Goal: Transaction & Acquisition: Download file/media

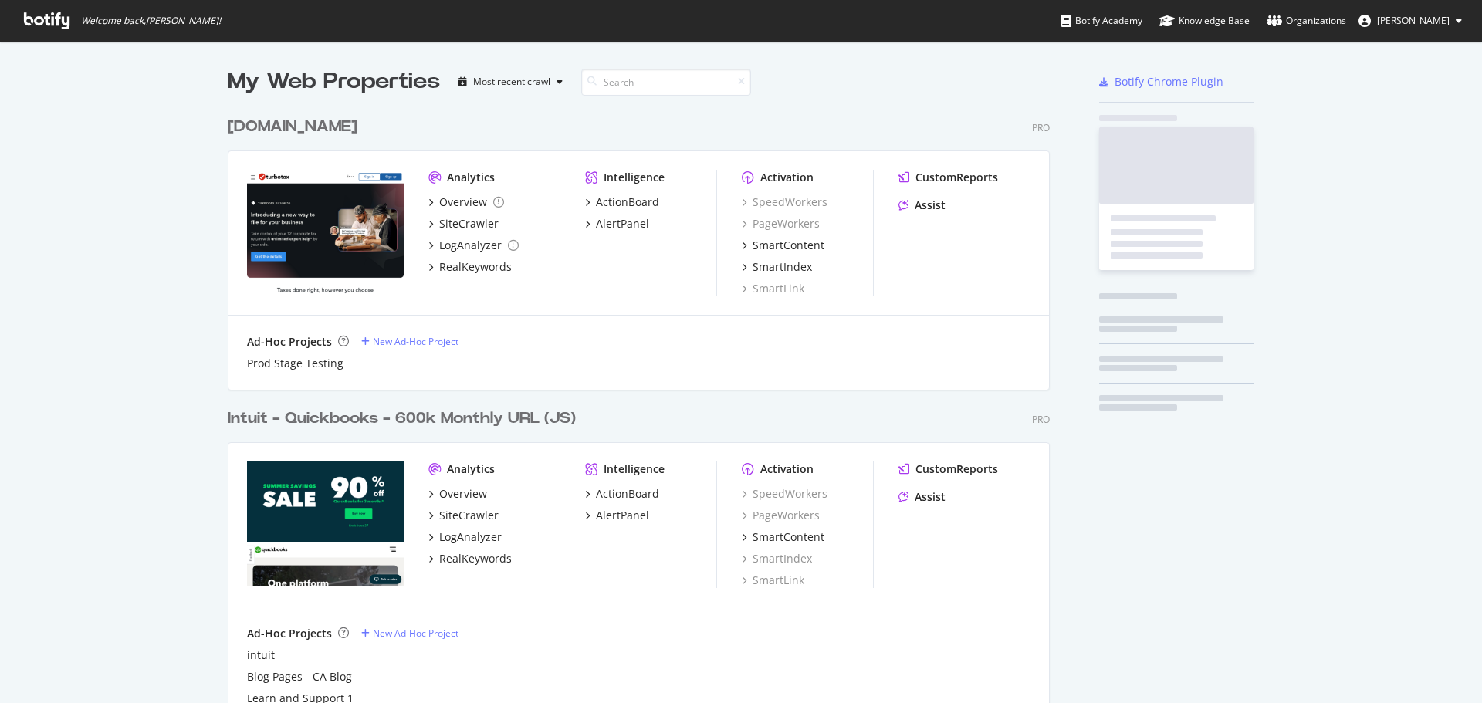
scroll to position [691, 1458]
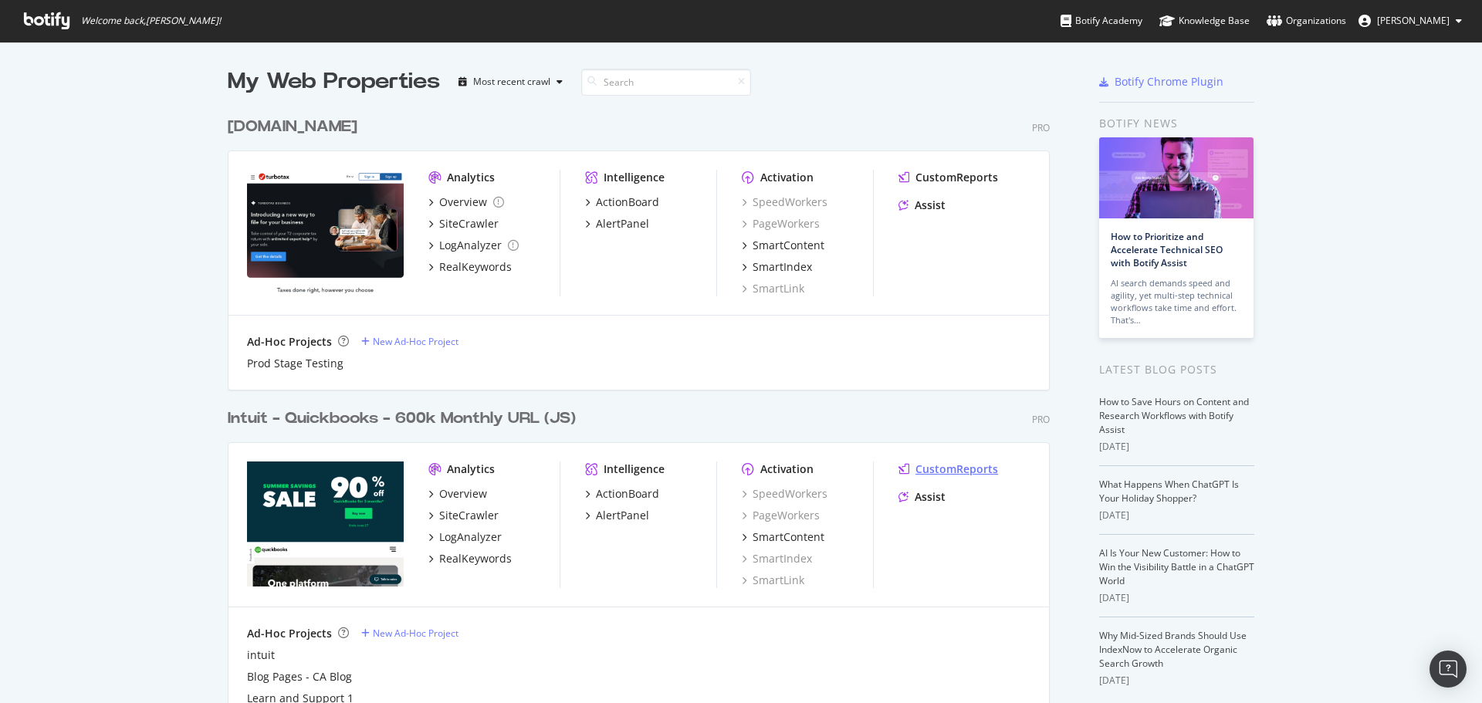
click at [938, 468] on div "CustomReports" at bounding box center [956, 468] width 83 height 15
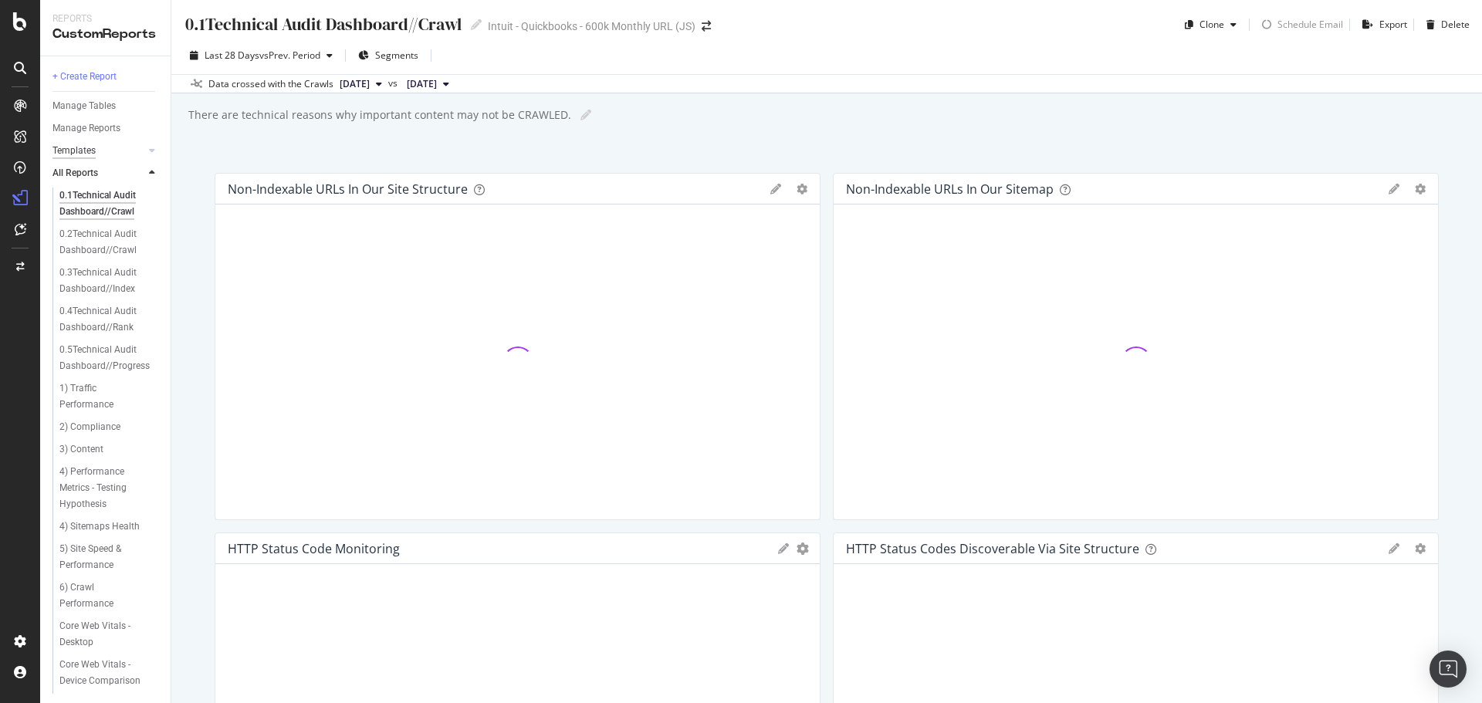
click at [81, 147] on div "Templates" at bounding box center [73, 151] width 43 height 16
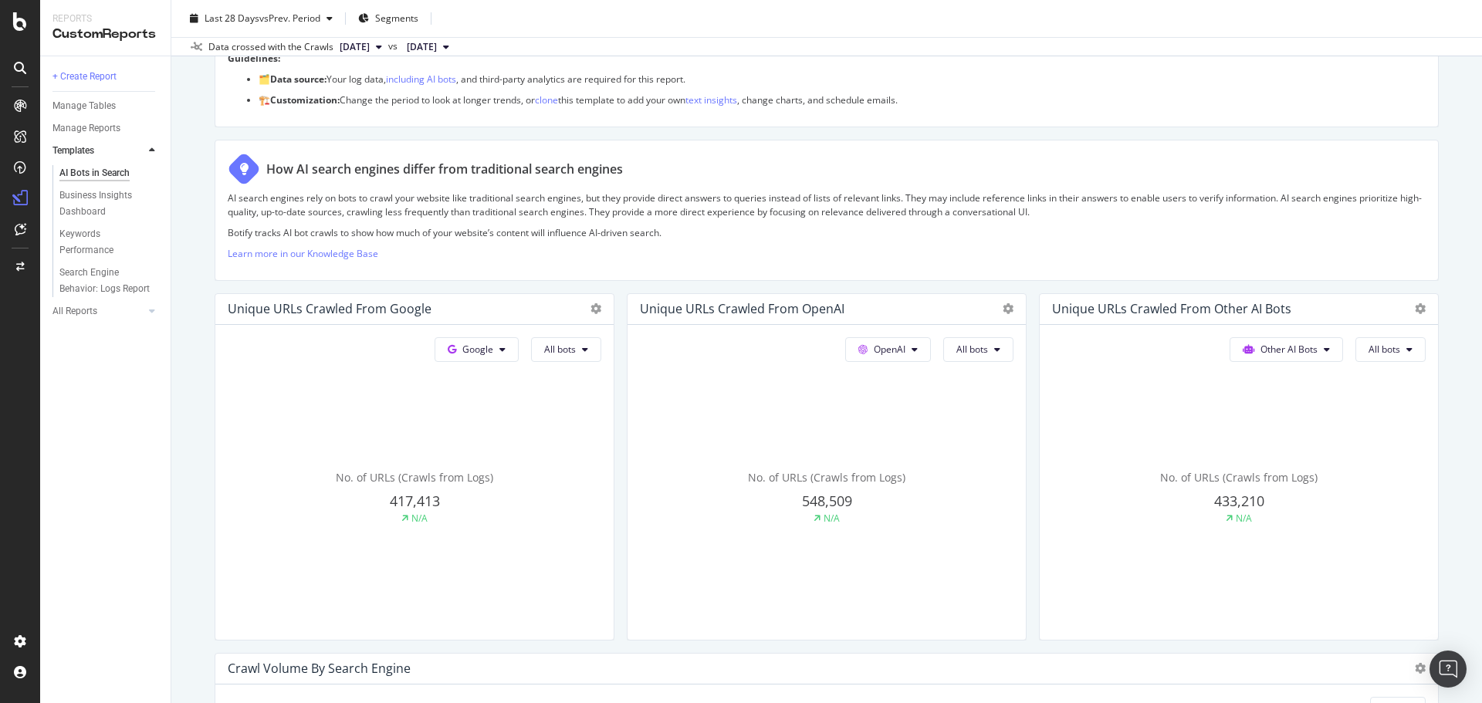
scroll to position [154, 0]
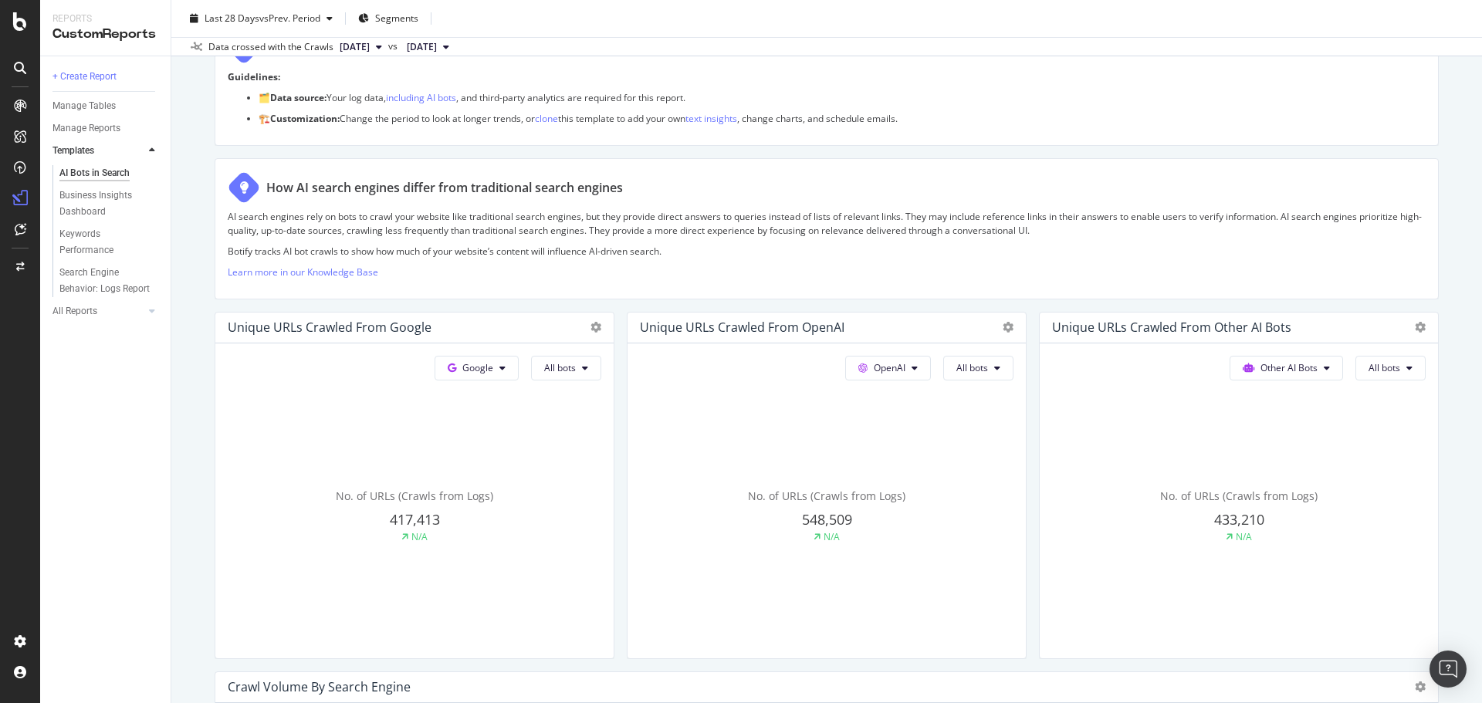
click at [824, 514] on span "548,509" at bounding box center [827, 519] width 50 height 19
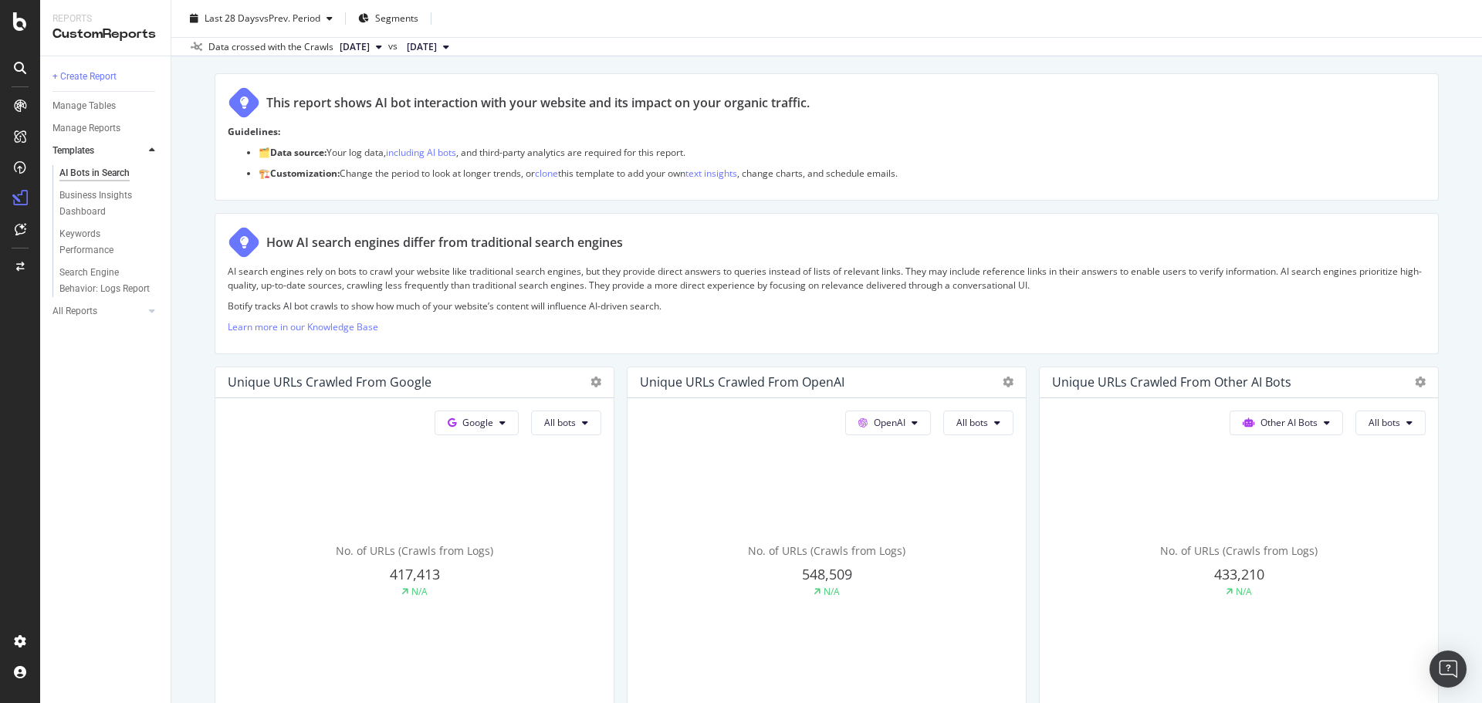
scroll to position [0, 0]
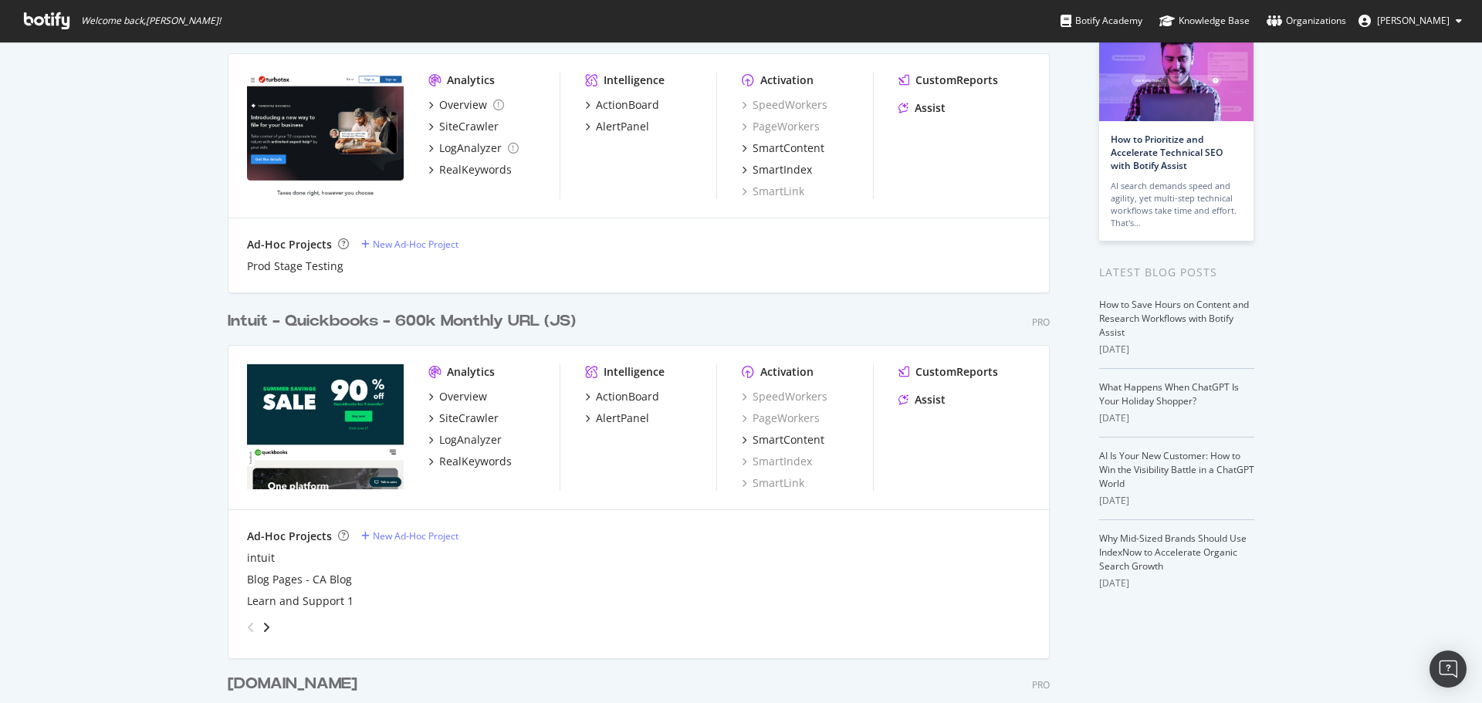
scroll to position [154, 0]
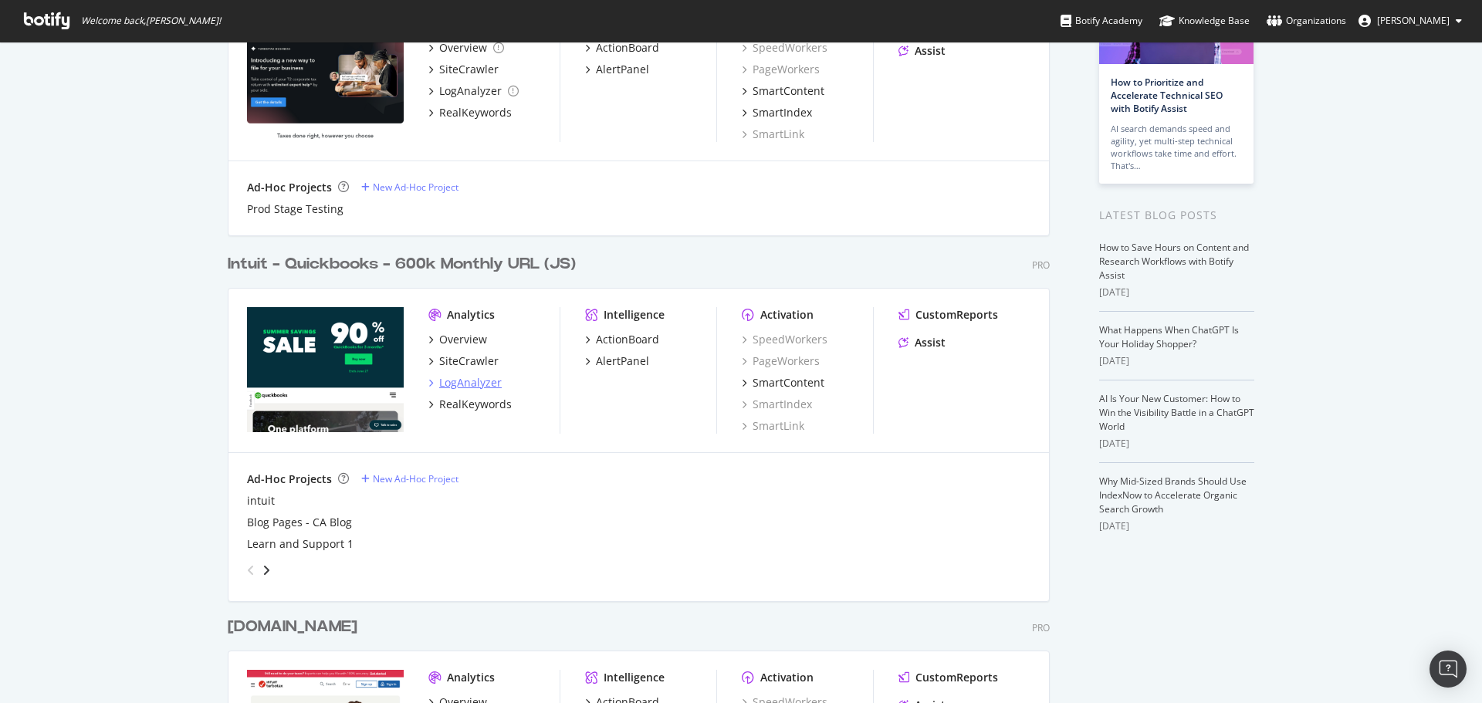
click at [470, 376] on div "LogAnalyzer" at bounding box center [470, 382] width 63 height 15
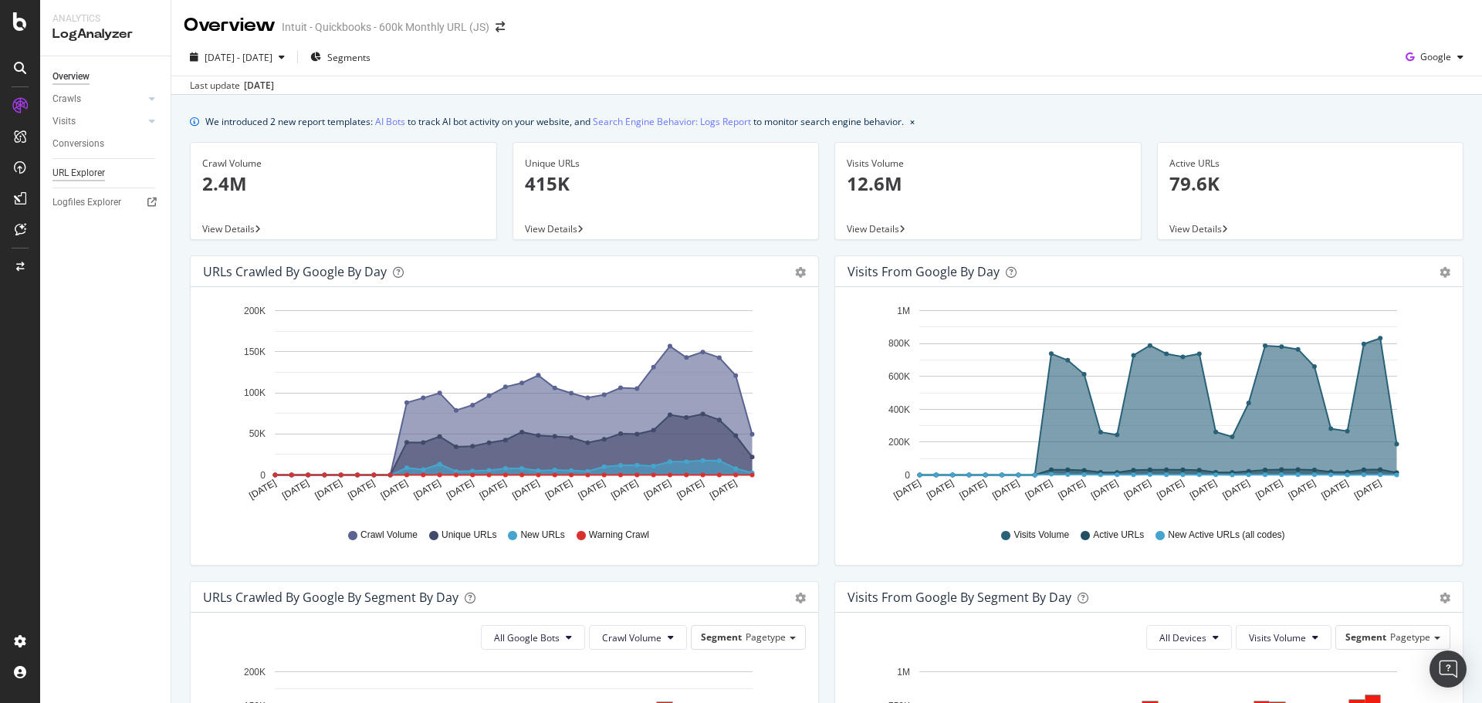
click at [84, 170] on div "URL Explorer" at bounding box center [78, 173] width 52 height 16
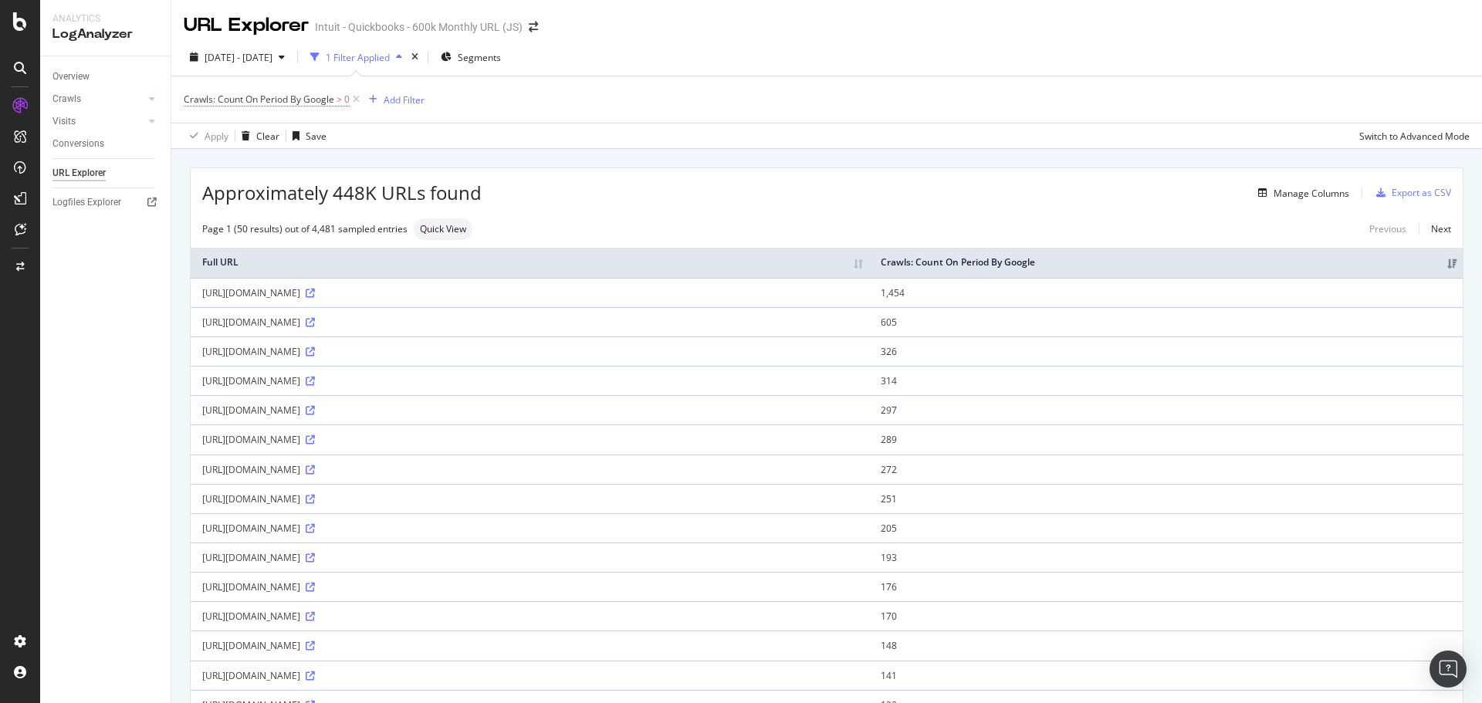
click at [326, 96] on span "Crawls: Count On Period By Google" at bounding box center [259, 99] width 150 height 13
click at [246, 133] on icon at bounding box center [247, 135] width 11 height 9
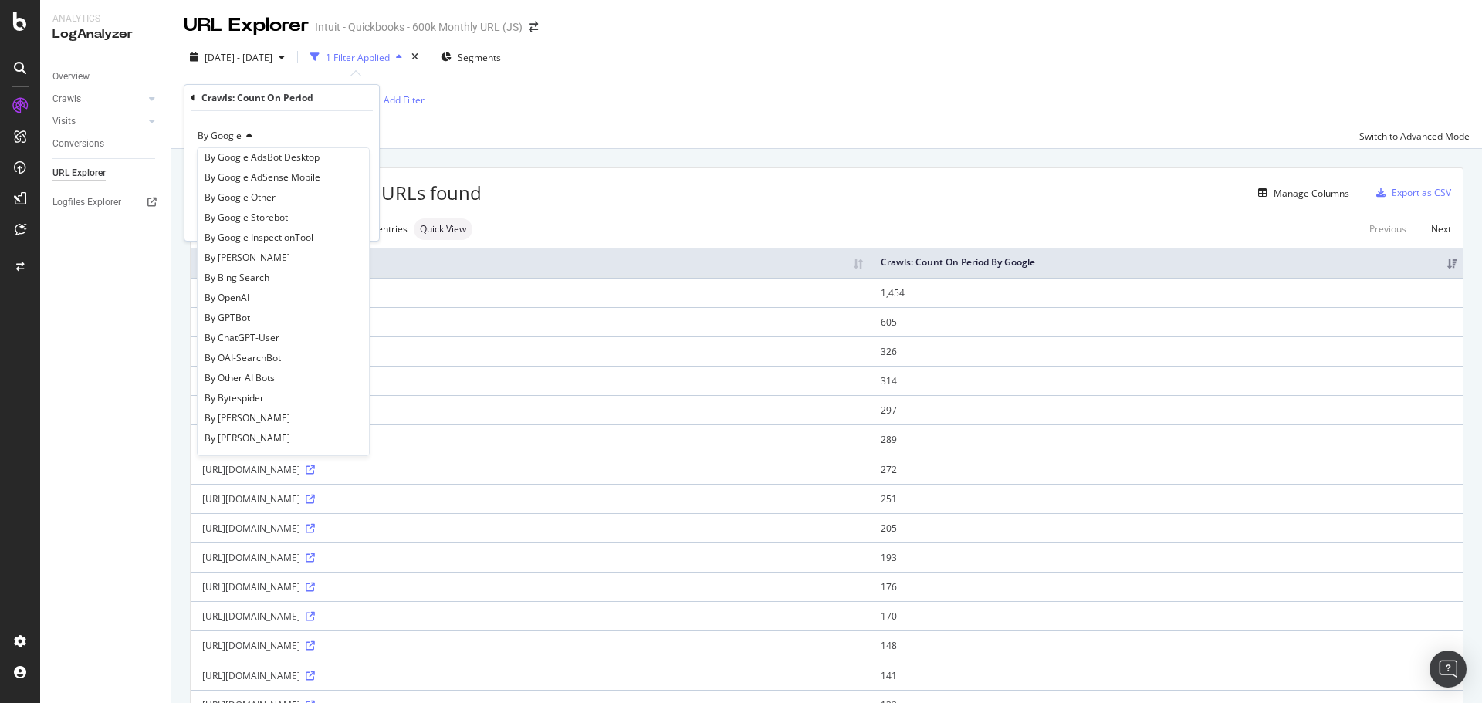
scroll to position [154, 0]
click at [244, 289] on span "By OpenAI" at bounding box center [226, 294] width 45 height 13
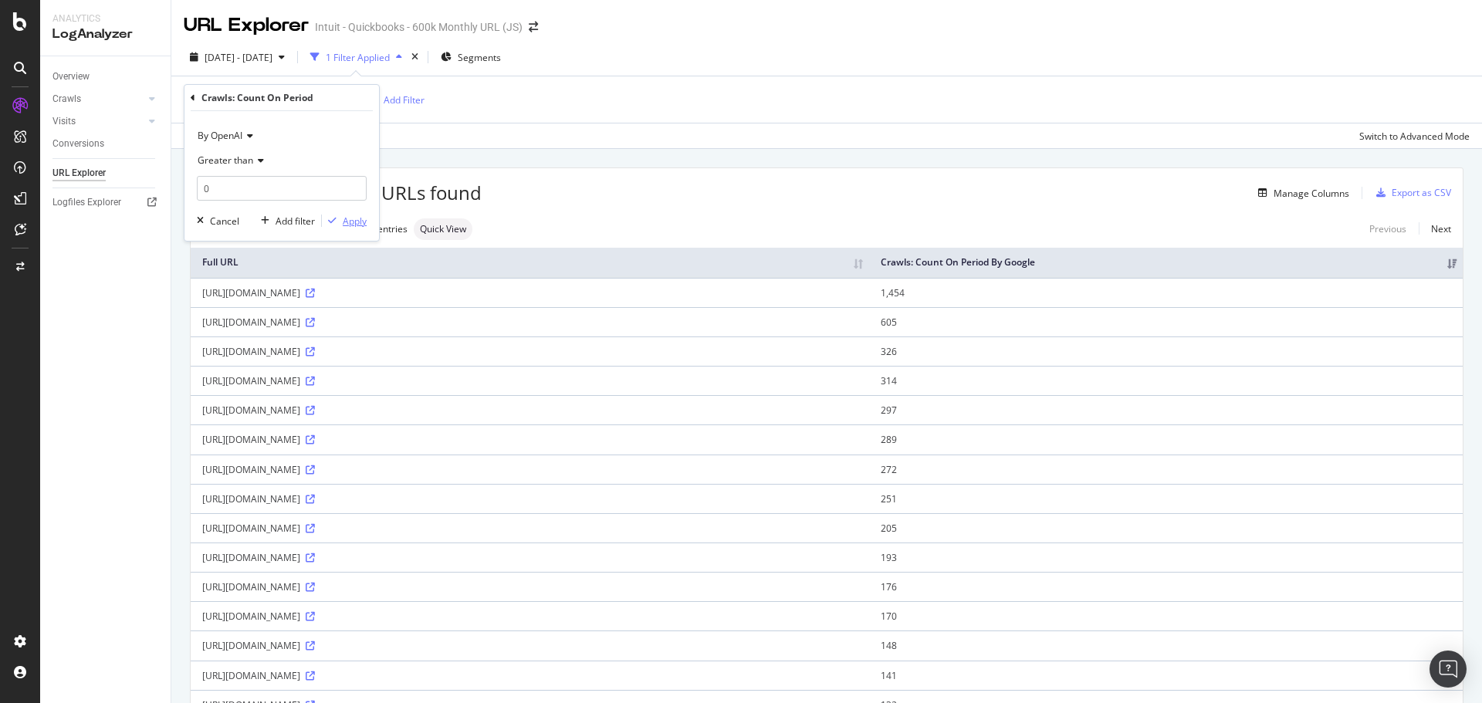
click at [346, 221] on div "Apply" at bounding box center [355, 221] width 24 height 13
click at [1292, 198] on div "Manage Columns" at bounding box center [1311, 193] width 76 height 13
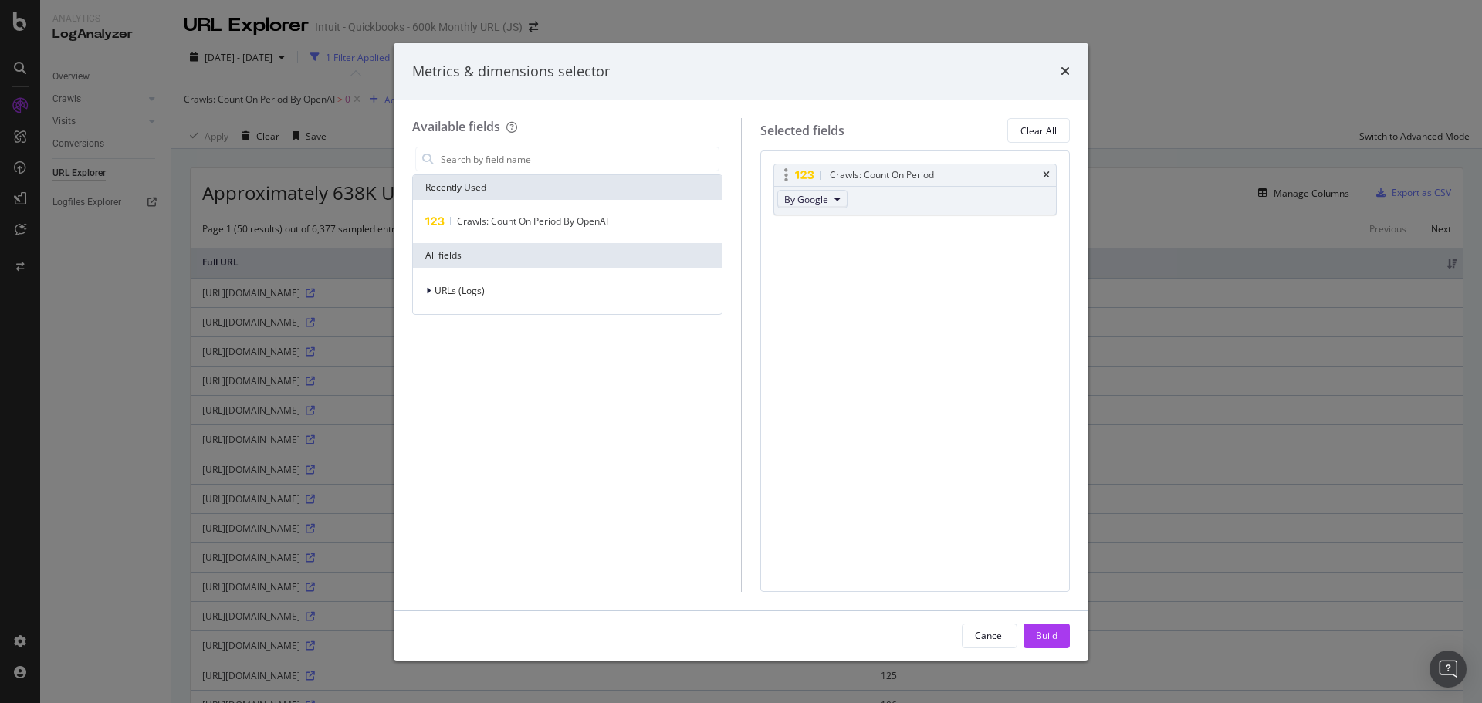
click at [834, 198] on icon "modal" at bounding box center [837, 198] width 6 height 9
click at [823, 239] on span "By OpenAI" at bounding box center [851, 241] width 122 height 14
click at [1046, 630] on div "Build" at bounding box center [1047, 635] width 22 height 13
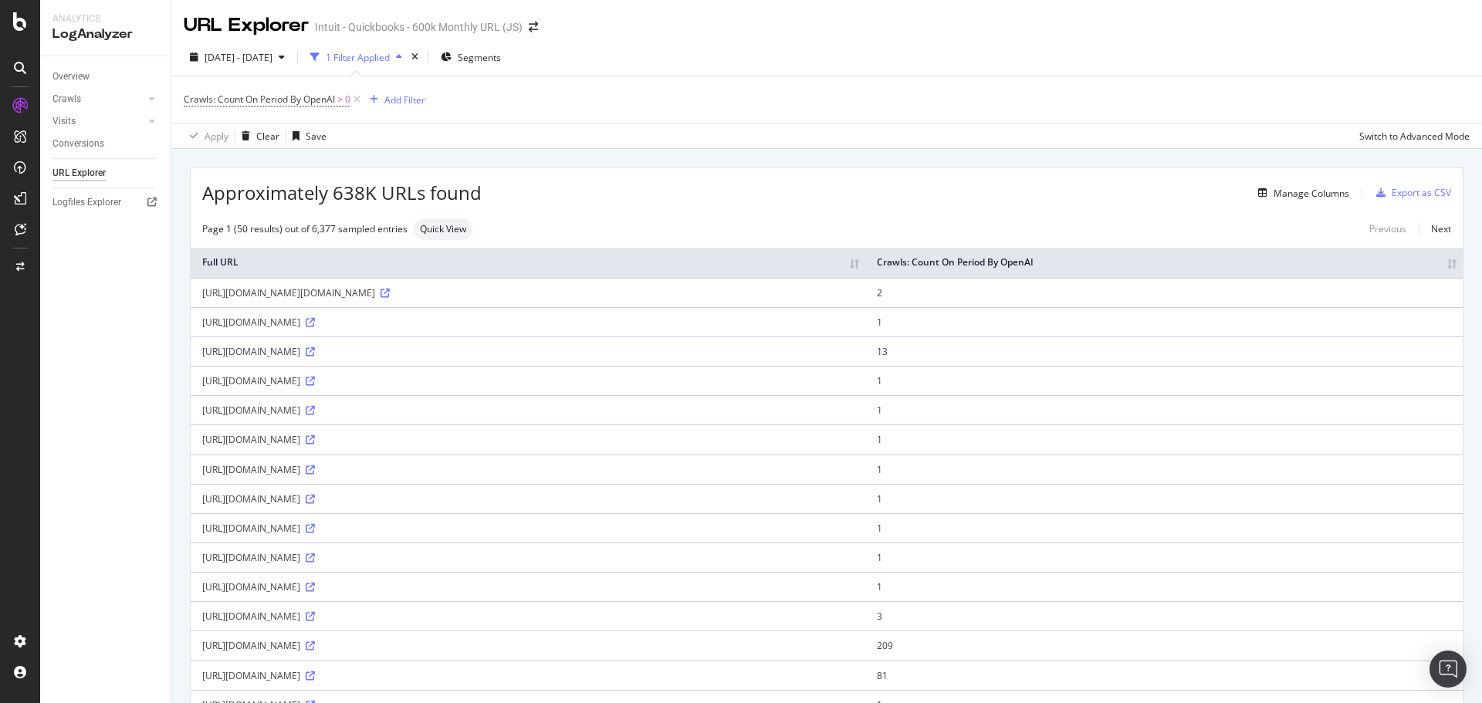
click at [1434, 264] on th "Crawls: Count On Period By OpenAI" at bounding box center [1163, 263] width 597 height 30
click at [1427, 260] on th "Crawls: Count On Period By OpenAI" at bounding box center [1191, 263] width 541 height 30
click at [1397, 186] on div "Export as CSV" at bounding box center [1420, 192] width 59 height 13
click at [96, 268] on div "DataExports" at bounding box center [87, 265] width 60 height 15
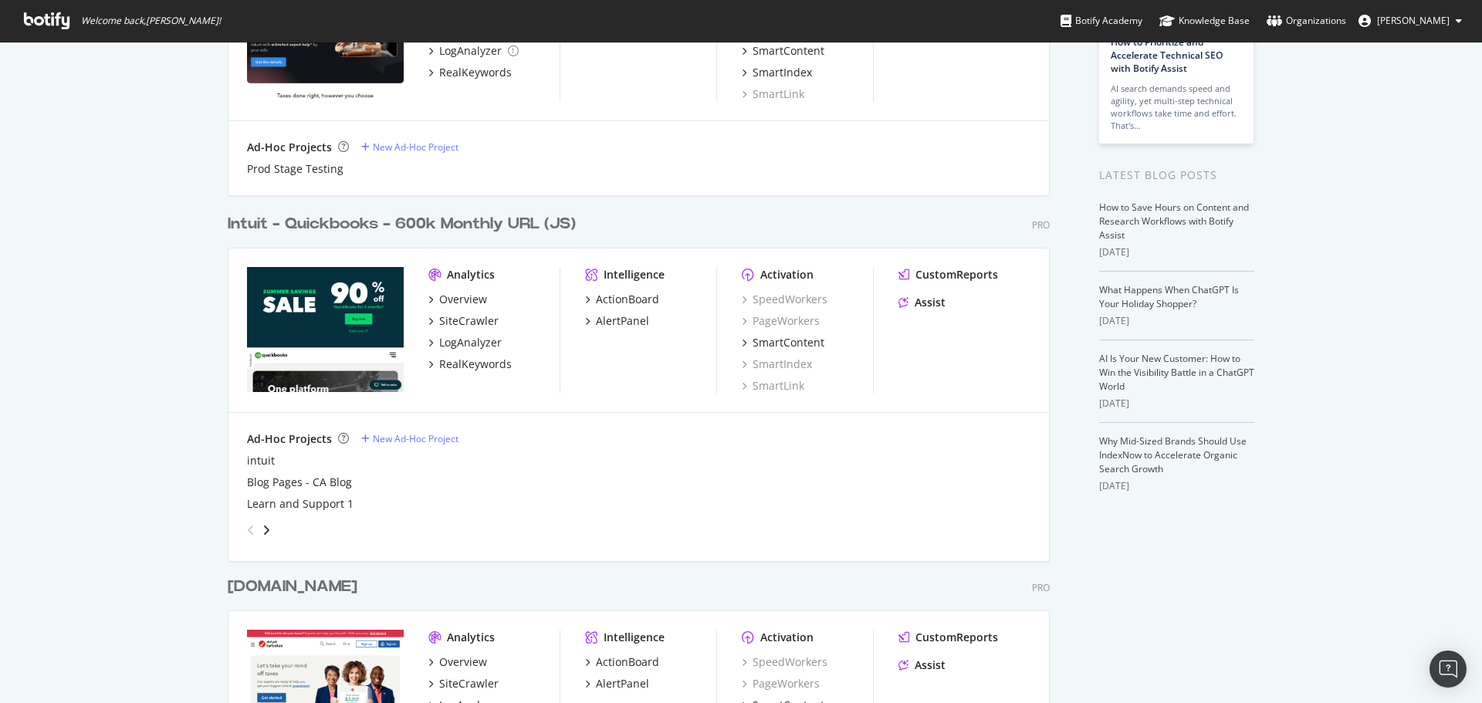
scroll to position [231, 0]
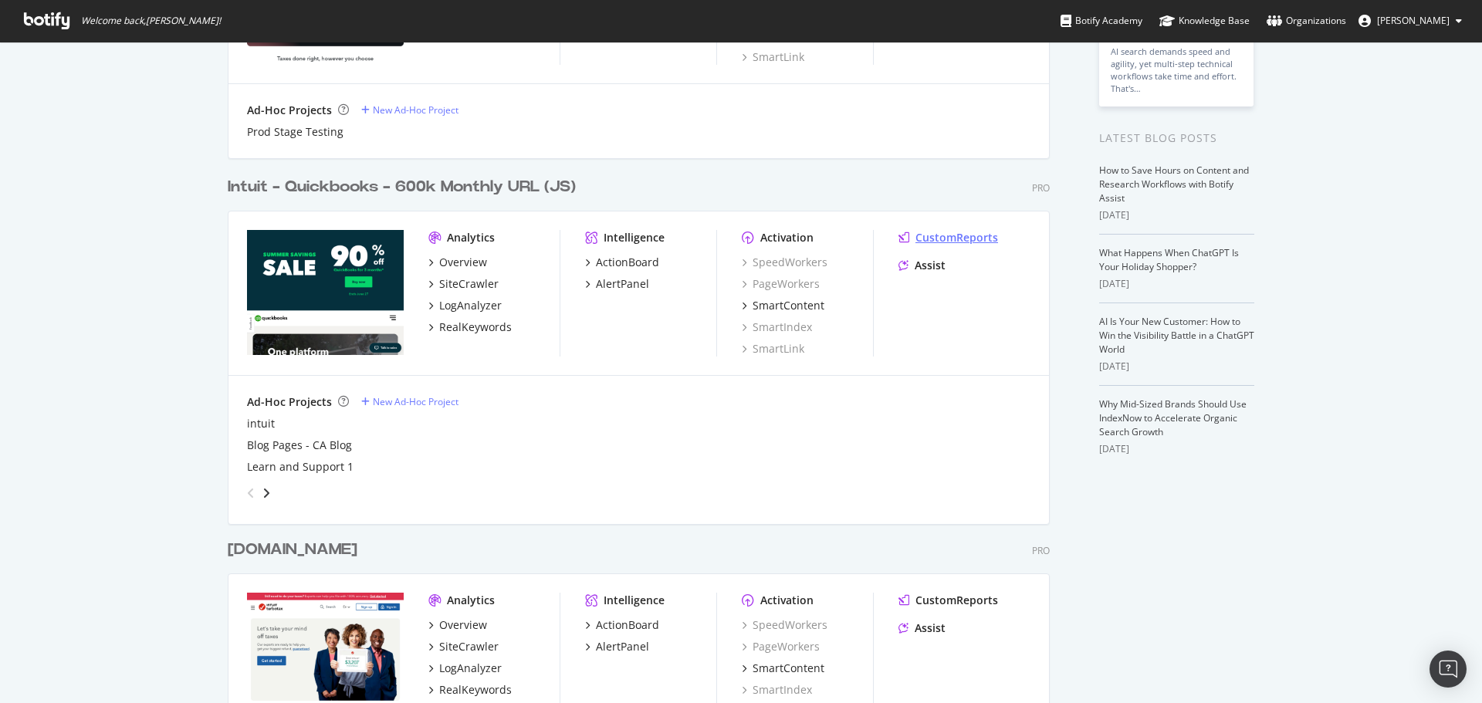
click at [928, 238] on div "CustomReports" at bounding box center [956, 237] width 83 height 15
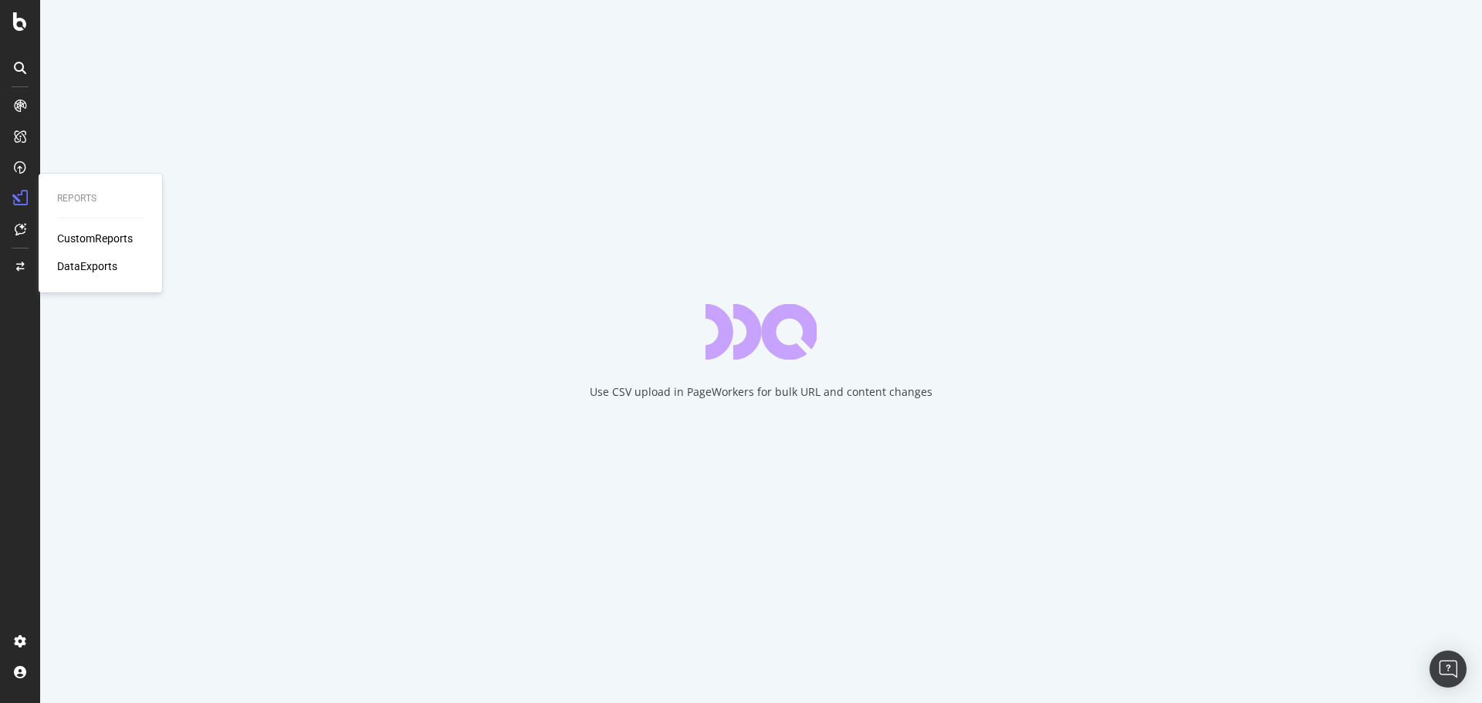
click at [80, 268] on div "DataExports" at bounding box center [87, 265] width 60 height 15
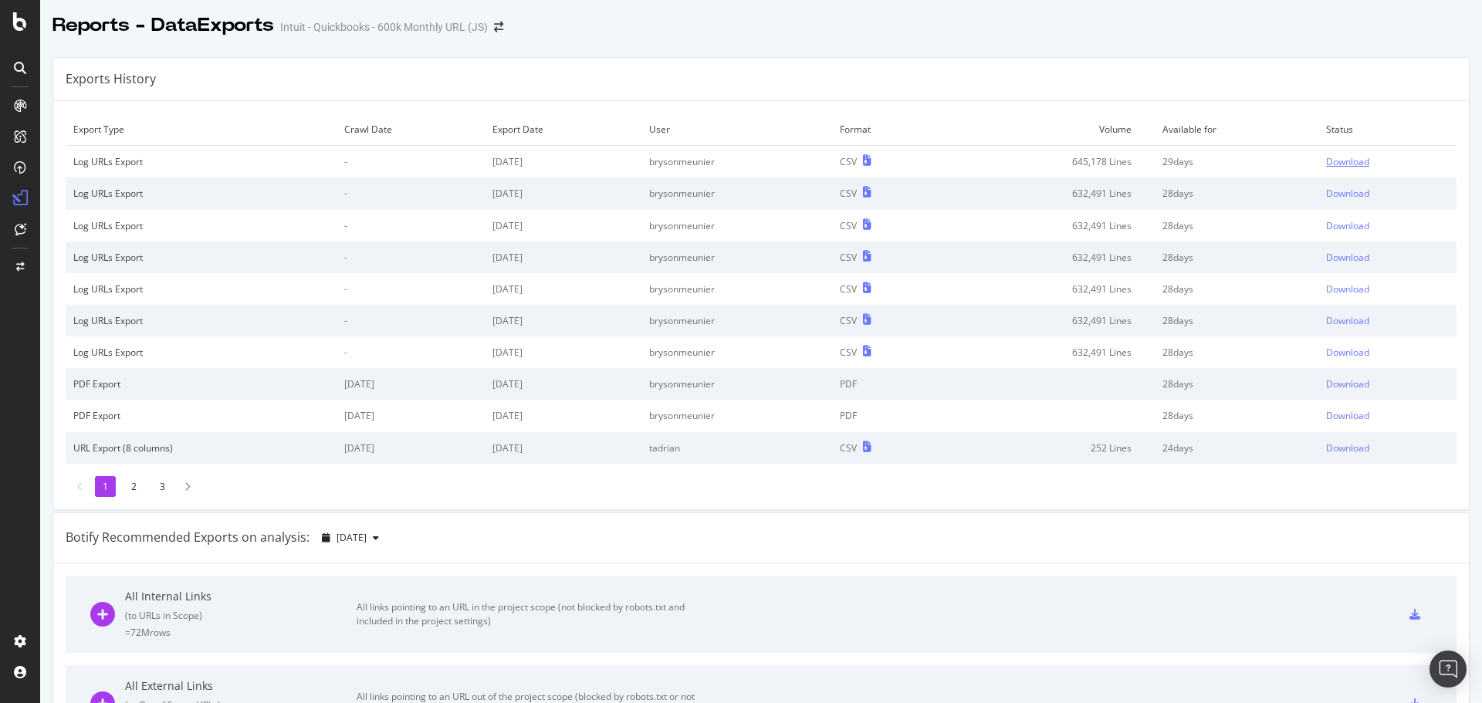
click at [1333, 163] on div "Download" at bounding box center [1347, 161] width 43 height 13
